Goal: Information Seeking & Learning: Learn about a topic

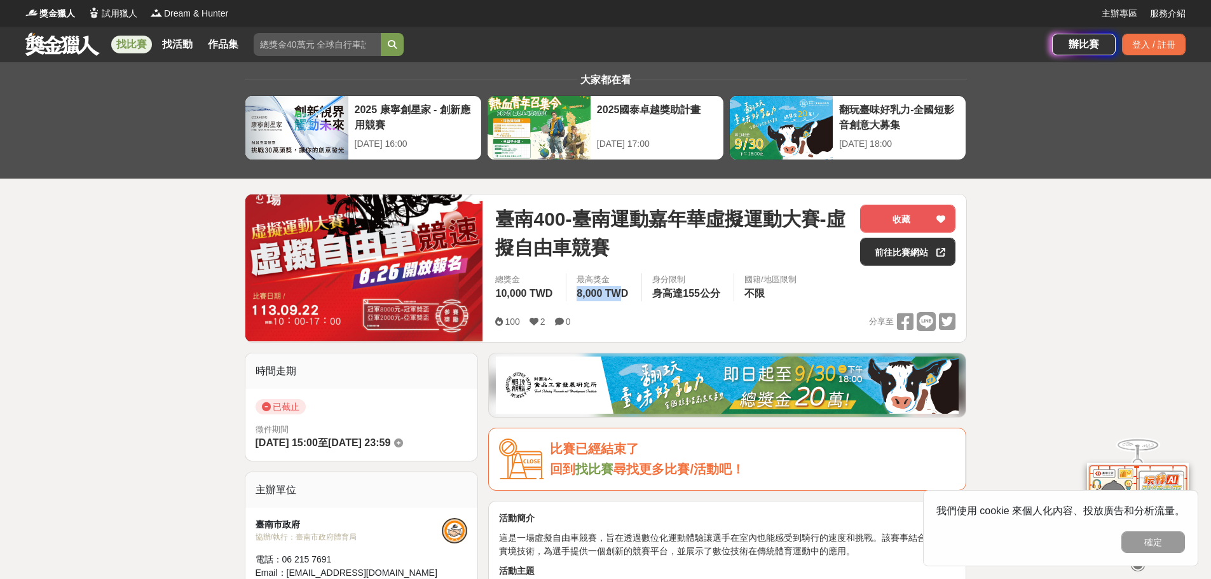
drag, startPoint x: 583, startPoint y: 294, endPoint x: 643, endPoint y: 297, distance: 59.8
click at [641, 297] on div "最高獎金 8,000 TWD" at bounding box center [604, 287] width 76 height 28
click at [634, 297] on div "最高獎金 8,000 TWD" at bounding box center [604, 287] width 76 height 28
drag, startPoint x: 533, startPoint y: 297, endPoint x: 662, endPoint y: 297, distance: 129.7
click at [654, 297] on div "總獎金 10,000 TWD 最高獎金 8,000 TWD 身分限制 身高達155公分 國籍/地區限制 不限" at bounding box center [725, 291] width 481 height 36
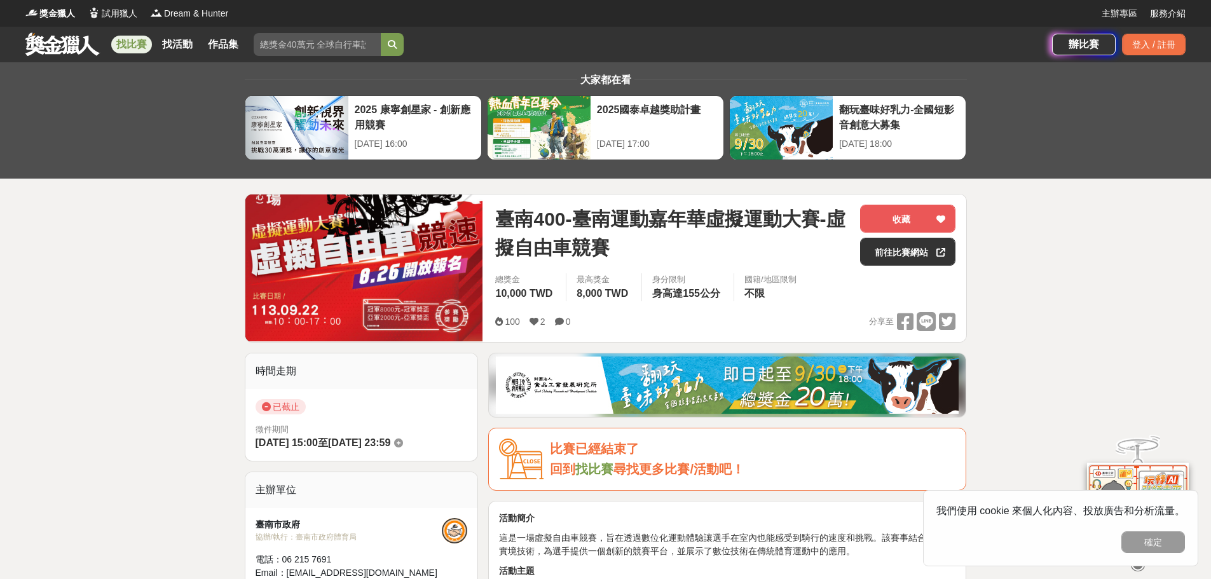
drag, startPoint x: 672, startPoint y: 297, endPoint x: 679, endPoint y: 297, distance: 7.0
click at [679, 297] on span "身高達155公分" at bounding box center [686, 293] width 68 height 11
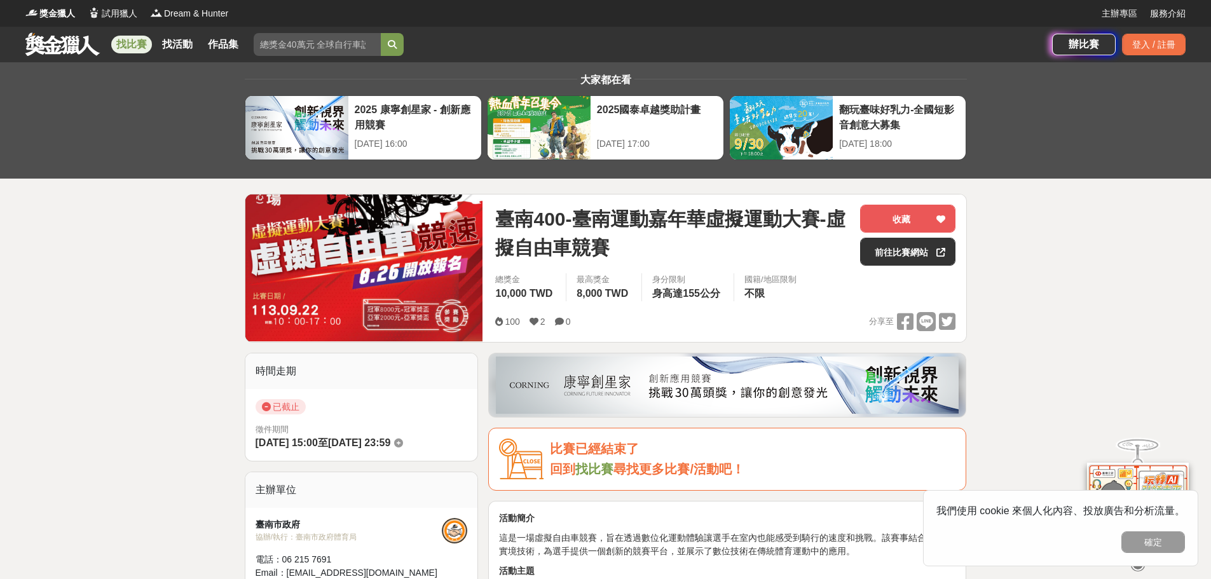
click at [64, 53] on link at bounding box center [62, 44] width 77 height 24
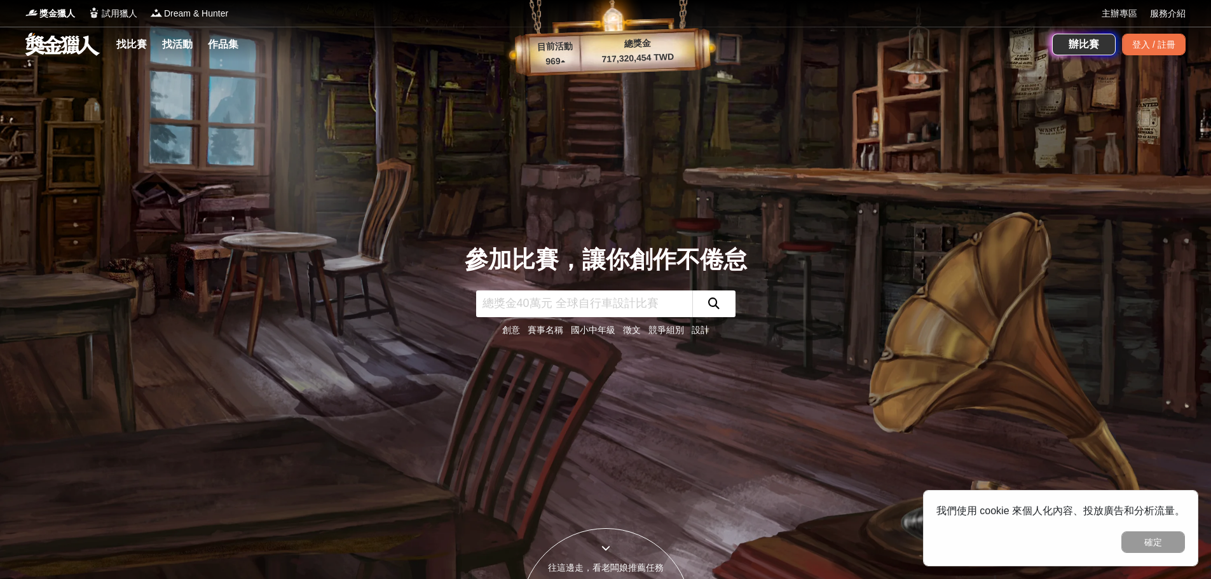
click at [268, 260] on div "參加比賽，讓你創作不倦怠 創意 賽事名稱 國小中年級 徵文 競爭組別 設計" at bounding box center [605, 289] width 839 height 579
click at [58, 44] on link at bounding box center [62, 44] width 77 height 24
click at [139, 42] on link "找比賽" at bounding box center [131, 45] width 41 height 18
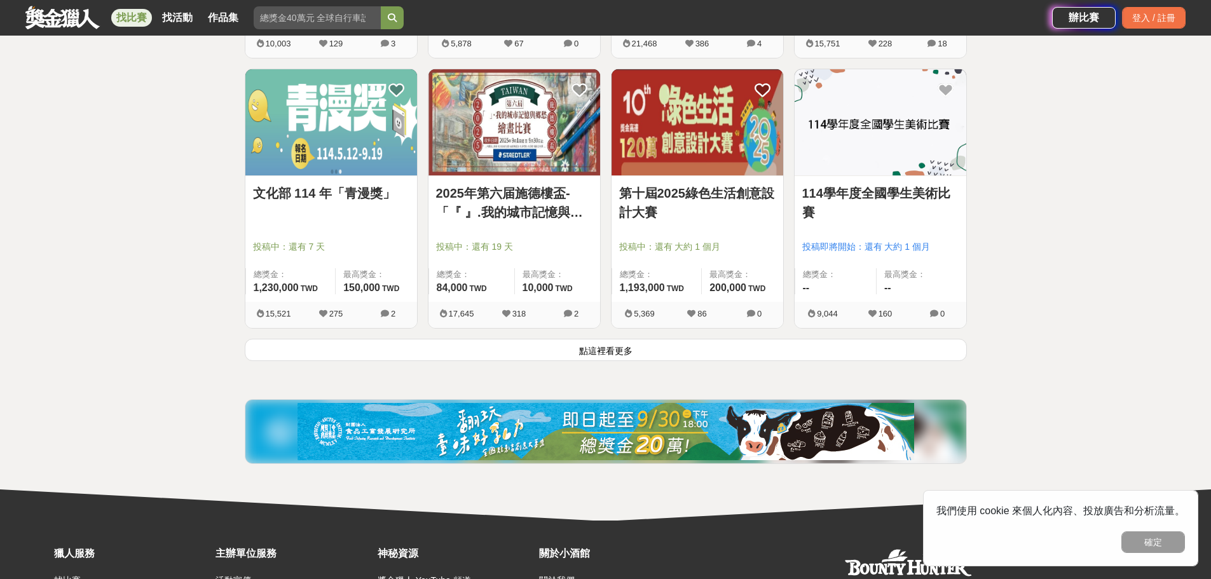
scroll to position [1678, 0]
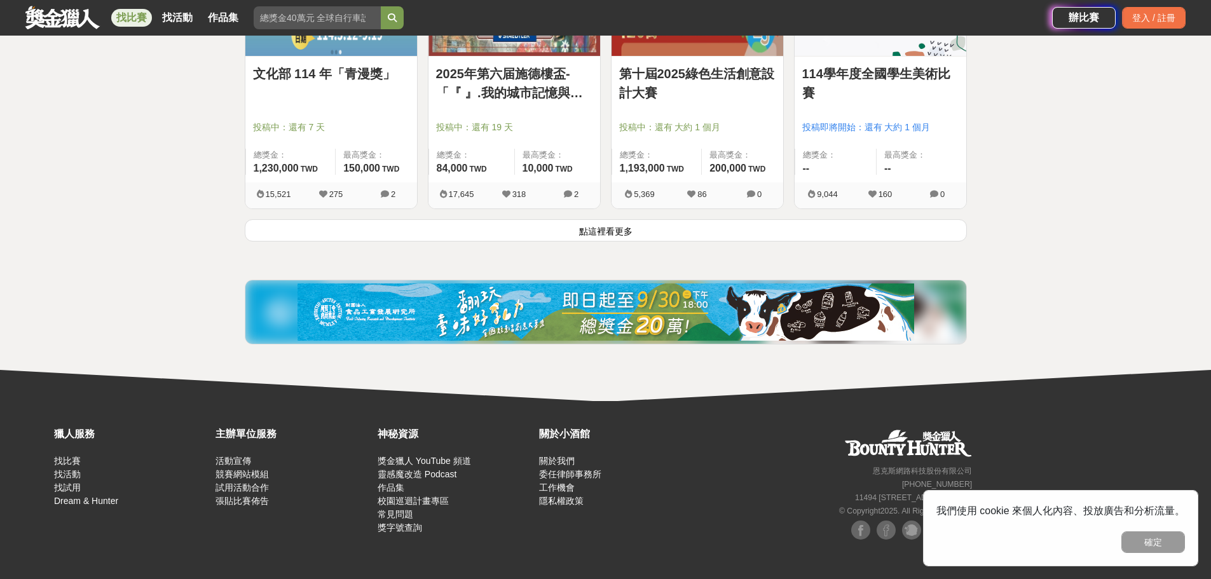
click at [644, 230] on button "點這裡看更多" at bounding box center [606, 230] width 722 height 22
